Goal: Register for event/course

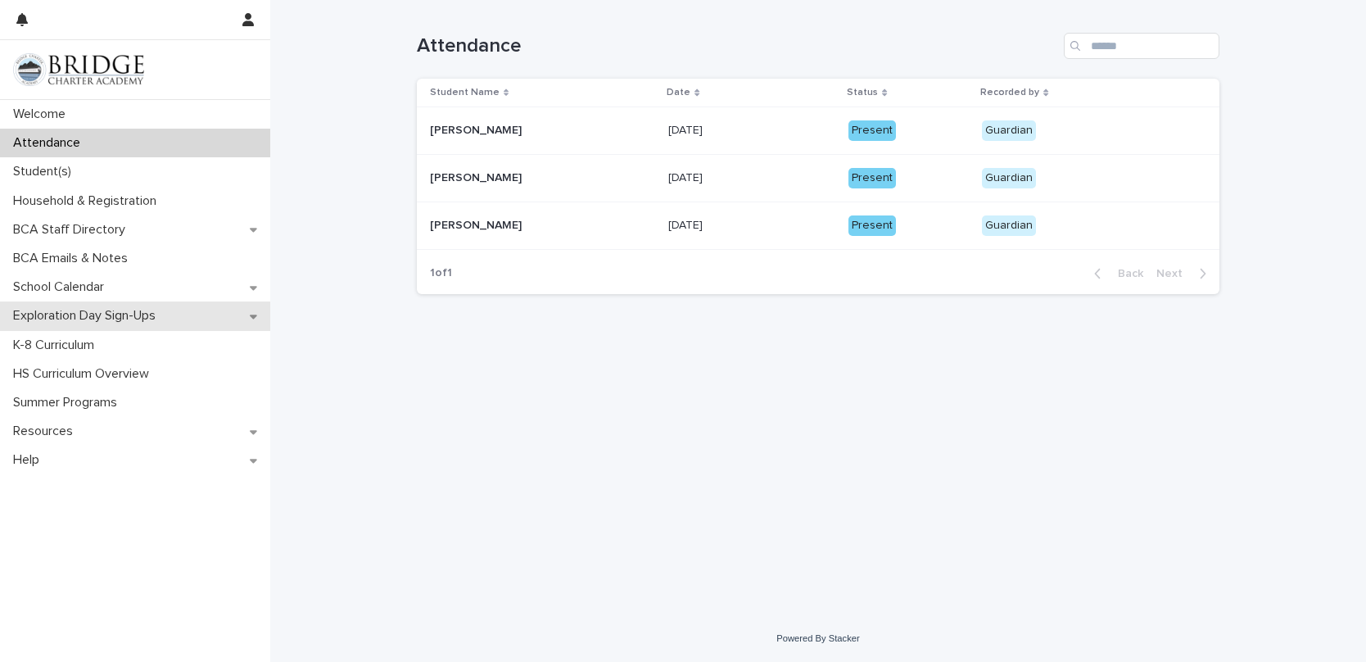
click at [121, 322] on p "Exploration Day Sign-Ups" at bounding box center [88, 316] width 162 height 16
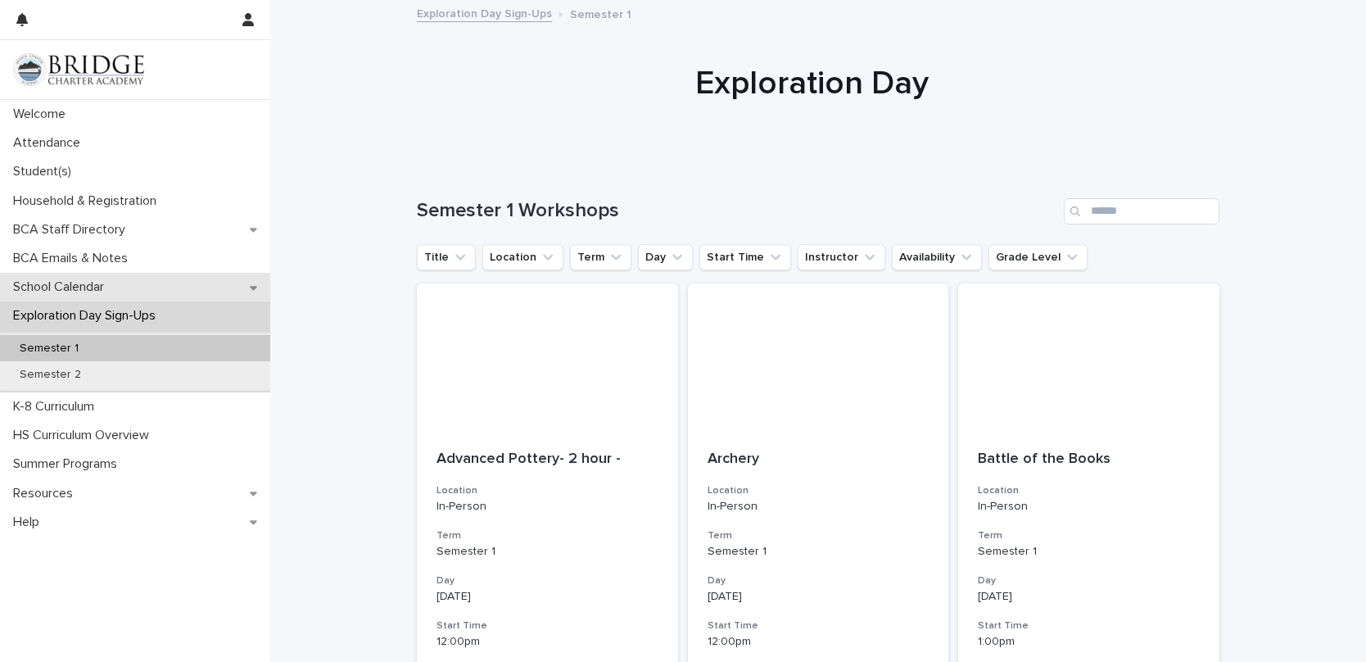
click at [56, 288] on p "School Calendar" at bounding box center [62, 287] width 111 height 16
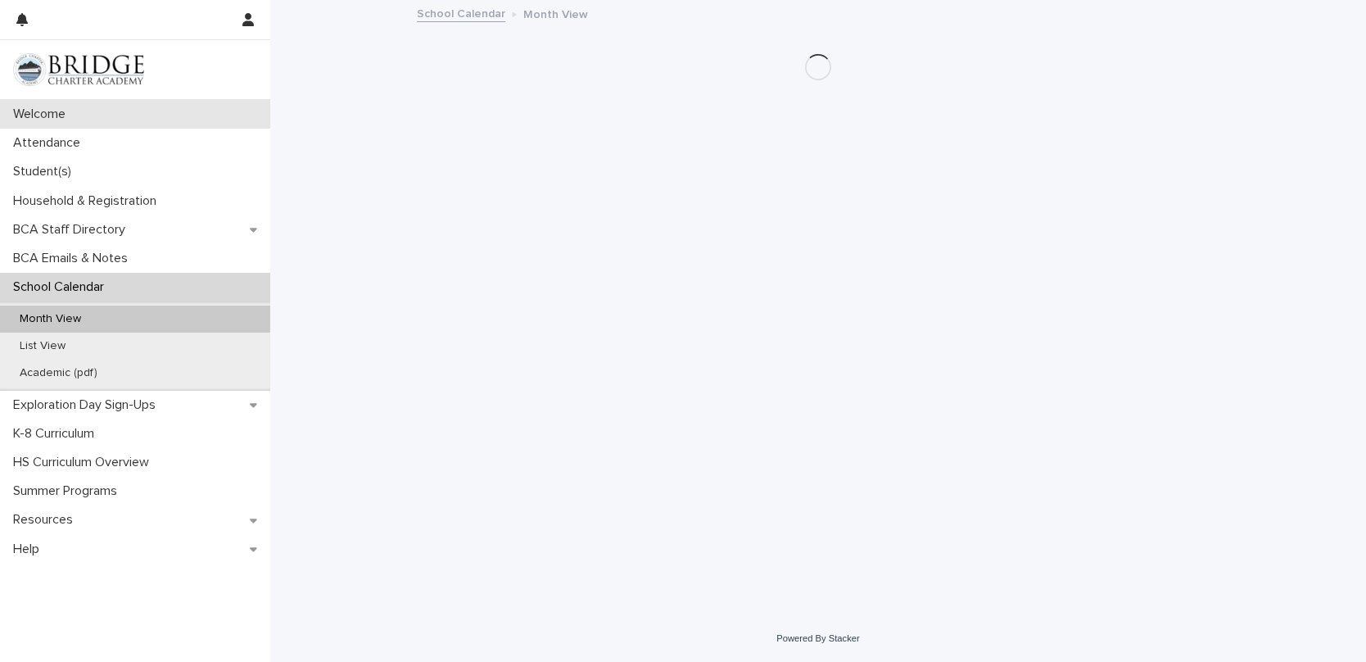
click at [61, 114] on p "Welcome" at bounding box center [43, 114] width 72 height 16
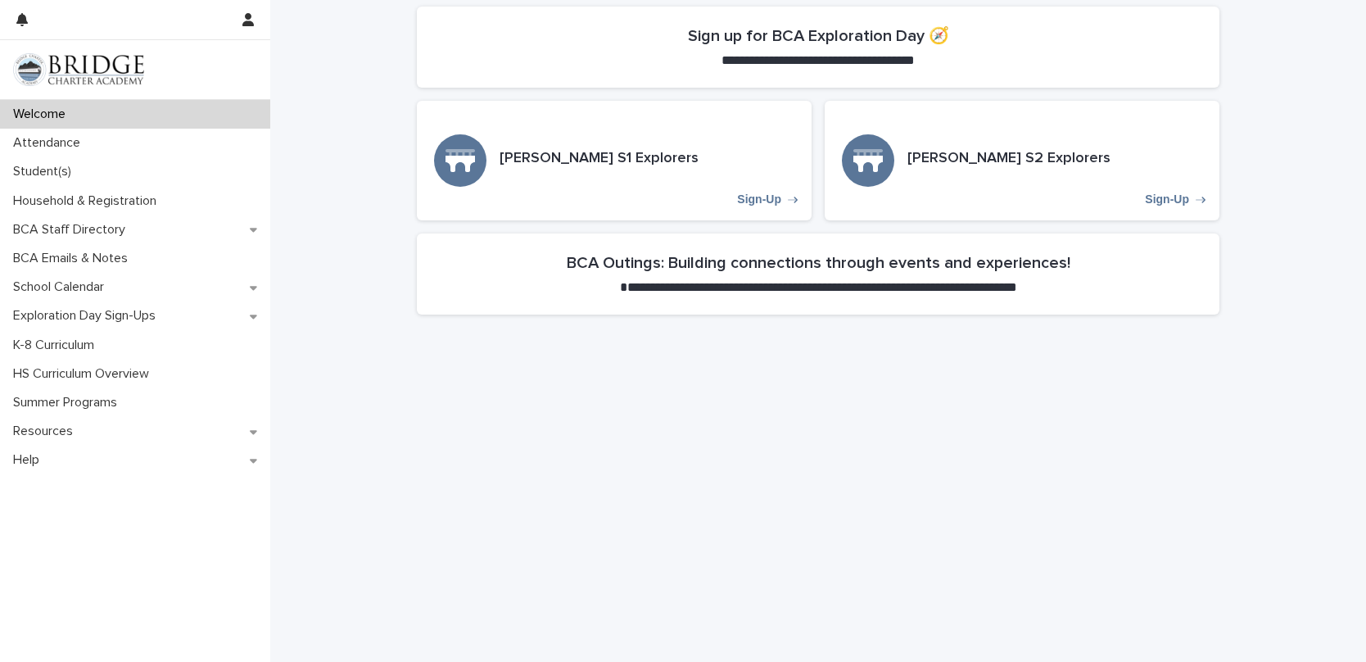
scroll to position [384, 0]
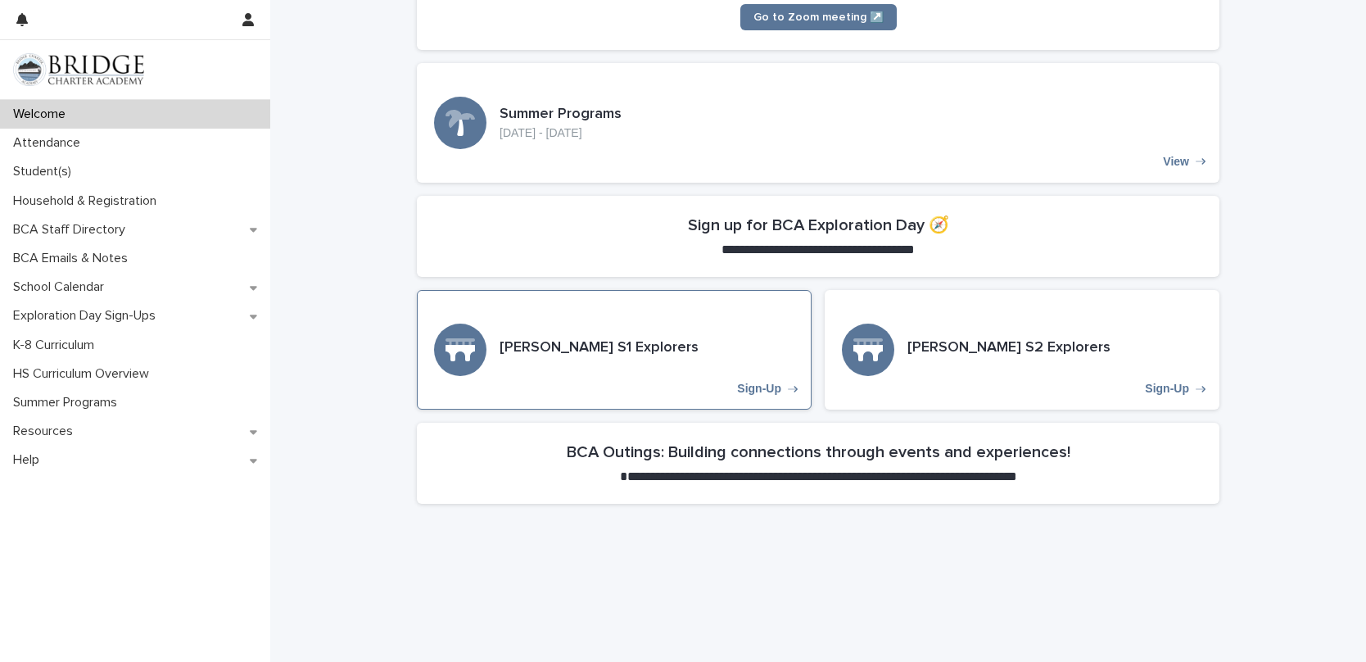
click at [514, 350] on h3 "[PERSON_NAME] S1 Explorers" at bounding box center [599, 348] width 199 height 18
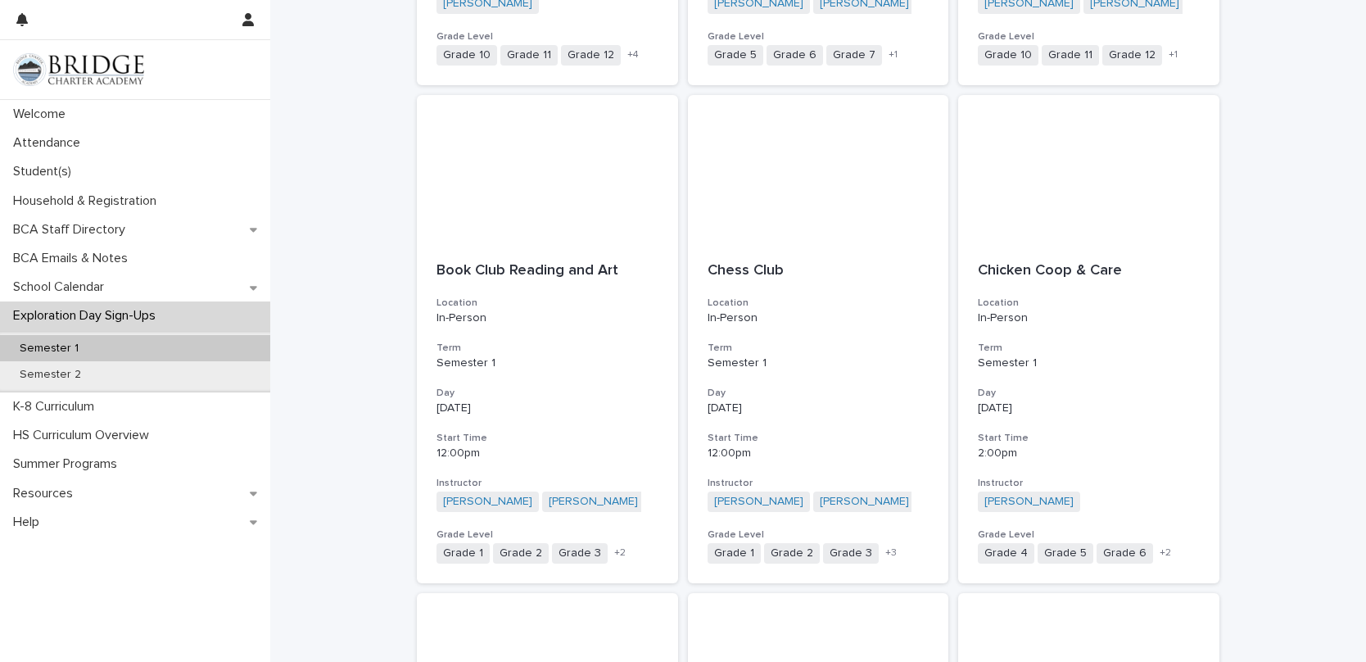
scroll to position [1790, 0]
